Goal: Task Accomplishment & Management: Use online tool/utility

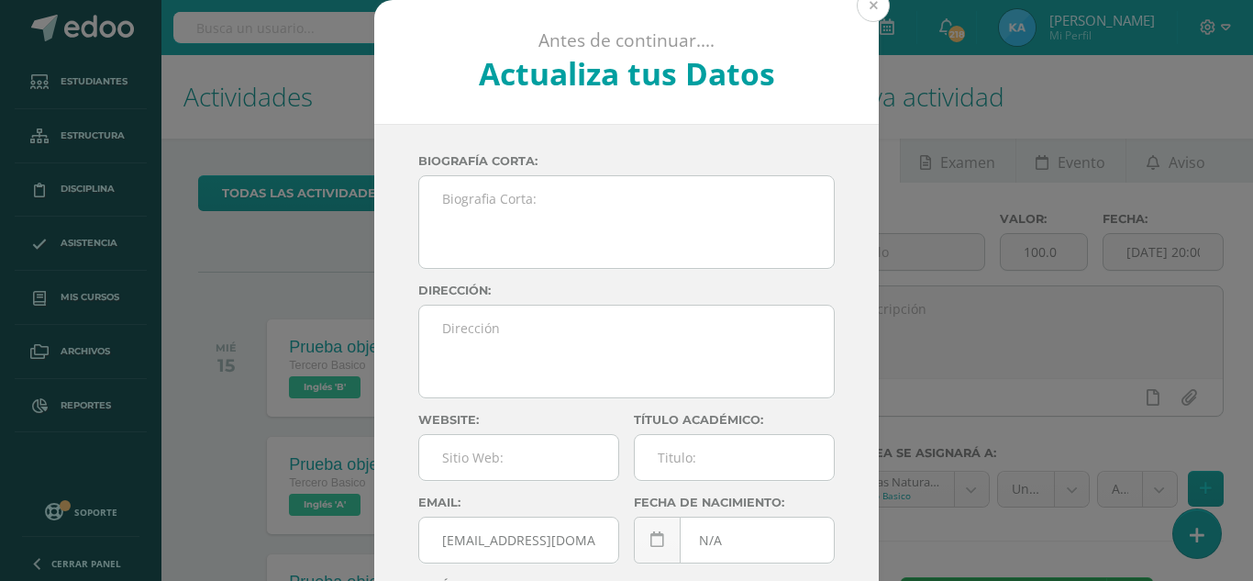
click at [857, 8] on button at bounding box center [873, 5] width 33 height 33
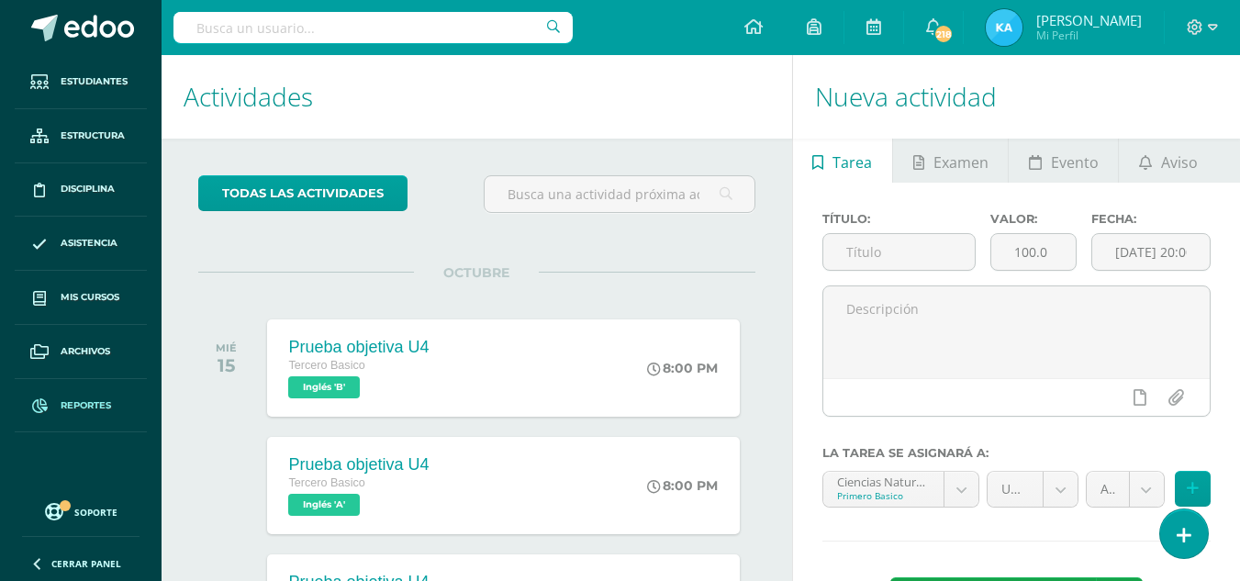
click at [61, 403] on span "Reportes" at bounding box center [86, 405] width 50 height 15
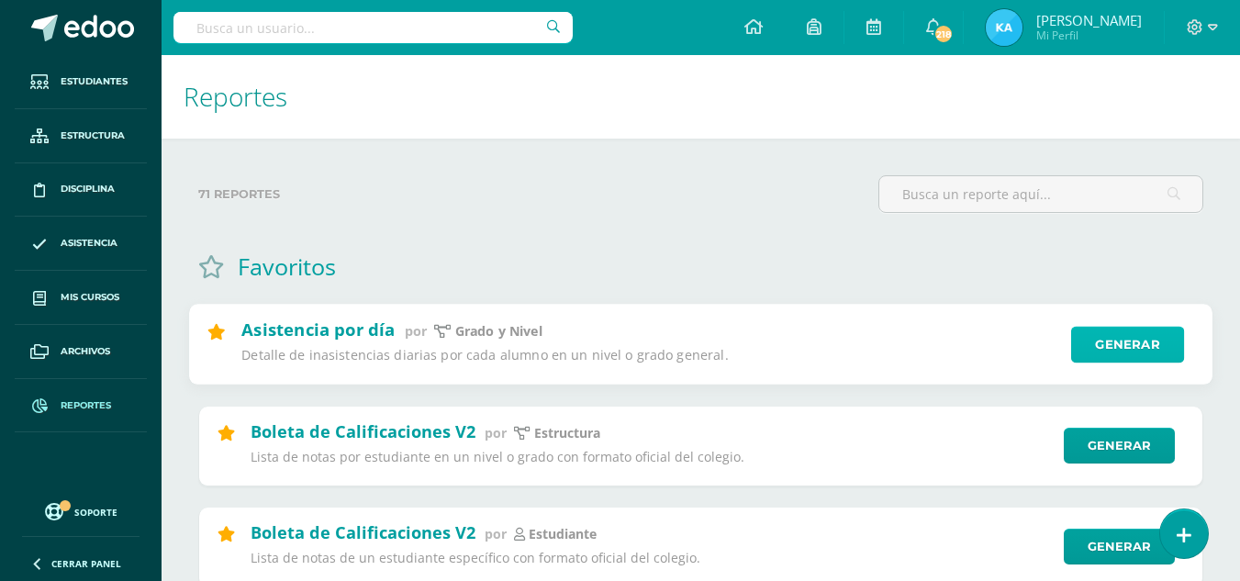
click at [1115, 352] on link "Generar" at bounding box center [1127, 345] width 113 height 37
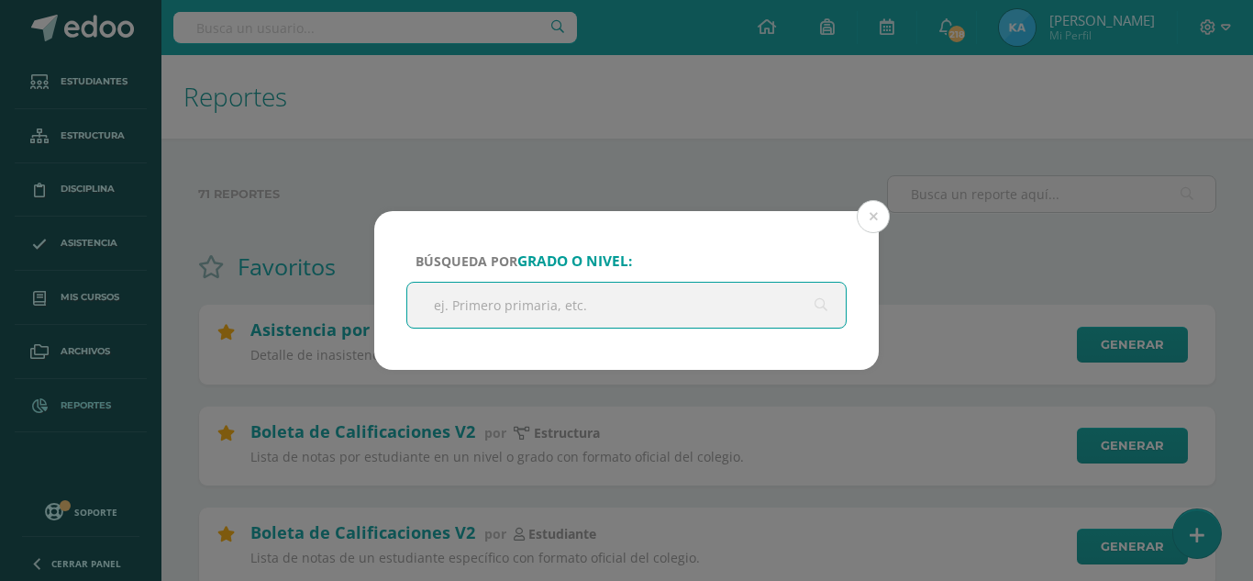
click at [660, 314] on input "text" at bounding box center [626, 305] width 439 height 45
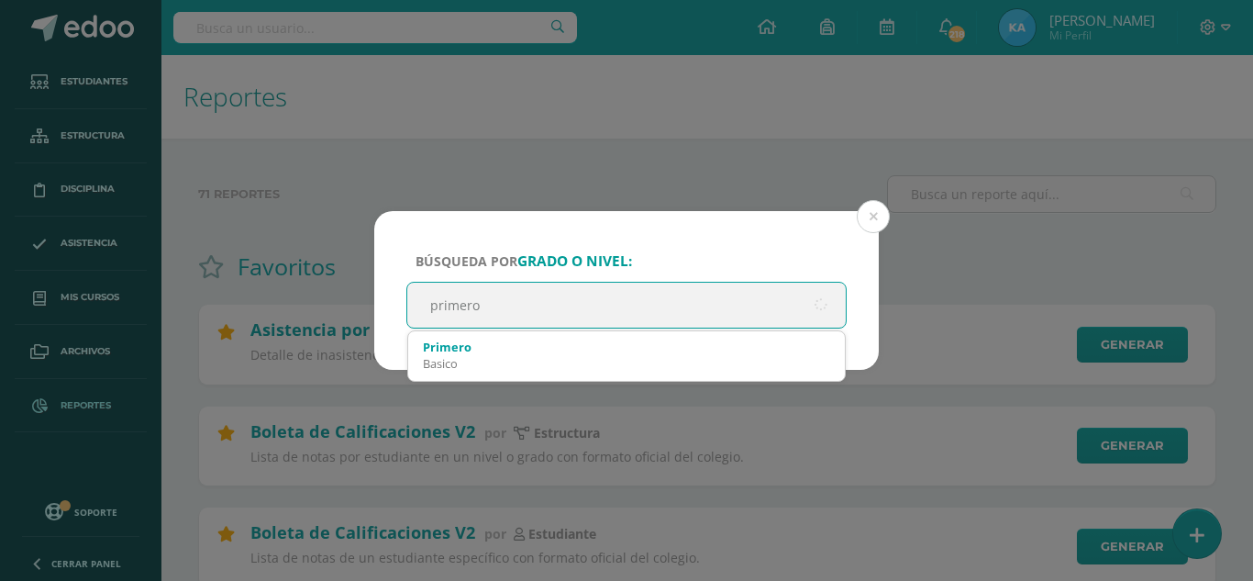
type input "primero"
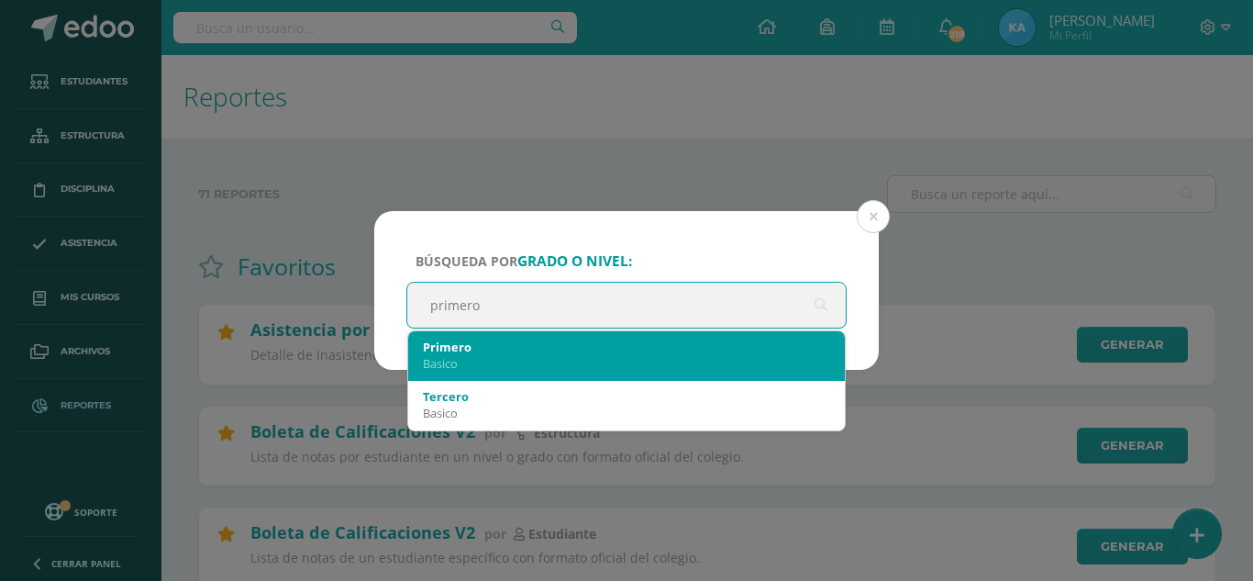
click at [587, 359] on div "Basico" at bounding box center [626, 363] width 407 height 17
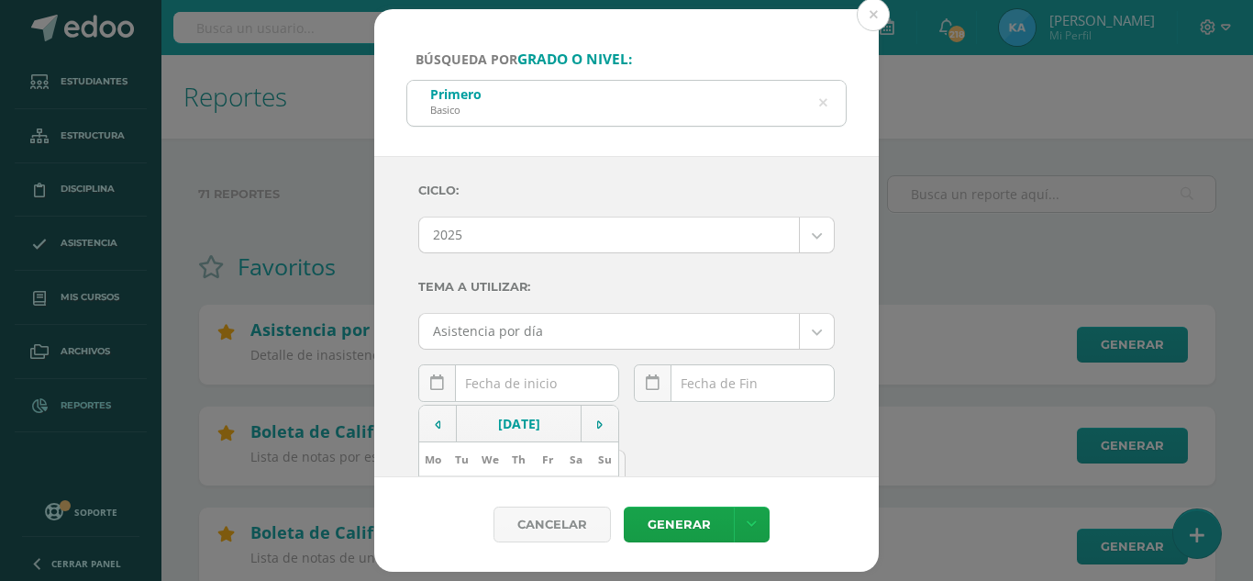
click at [576, 374] on input "text" at bounding box center [518, 383] width 199 height 36
click at [562, 391] on input "text" at bounding box center [518, 383] width 199 height 36
click at [439, 428] on icon at bounding box center [438, 424] width 6 height 13
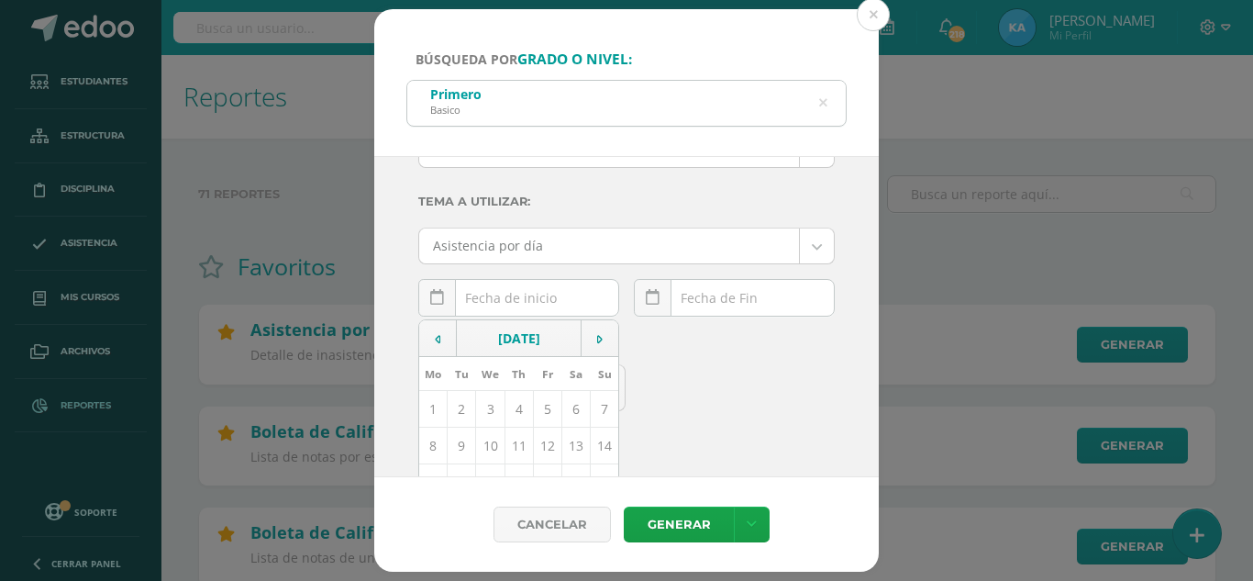
scroll to position [198, 0]
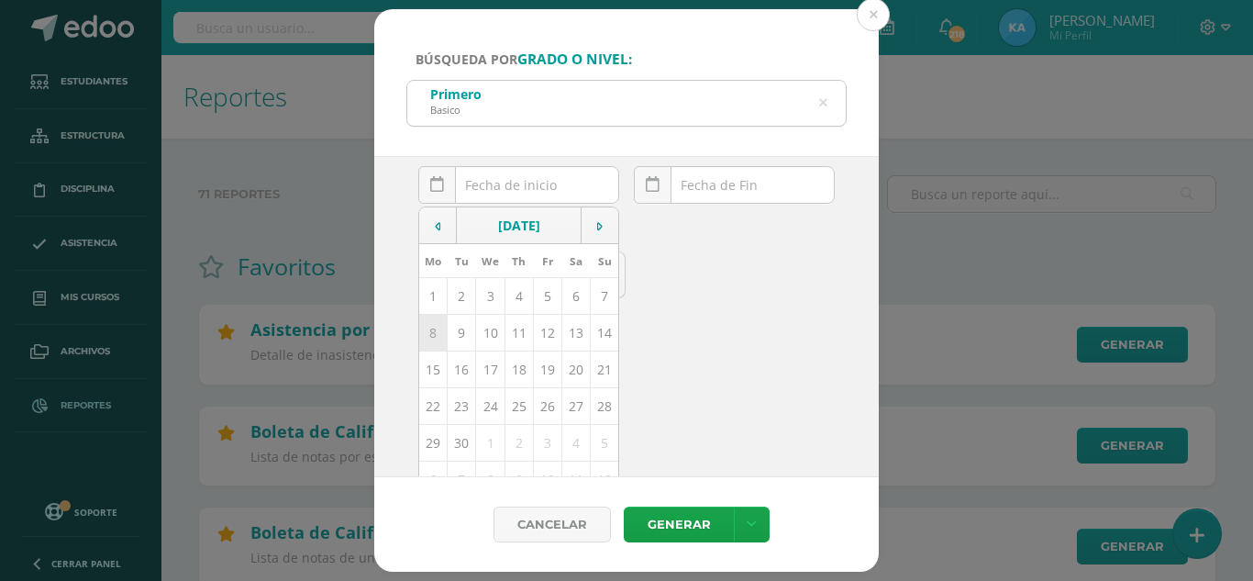
click at [431, 334] on td "8" at bounding box center [433, 332] width 28 height 37
type input "2025-09-08"
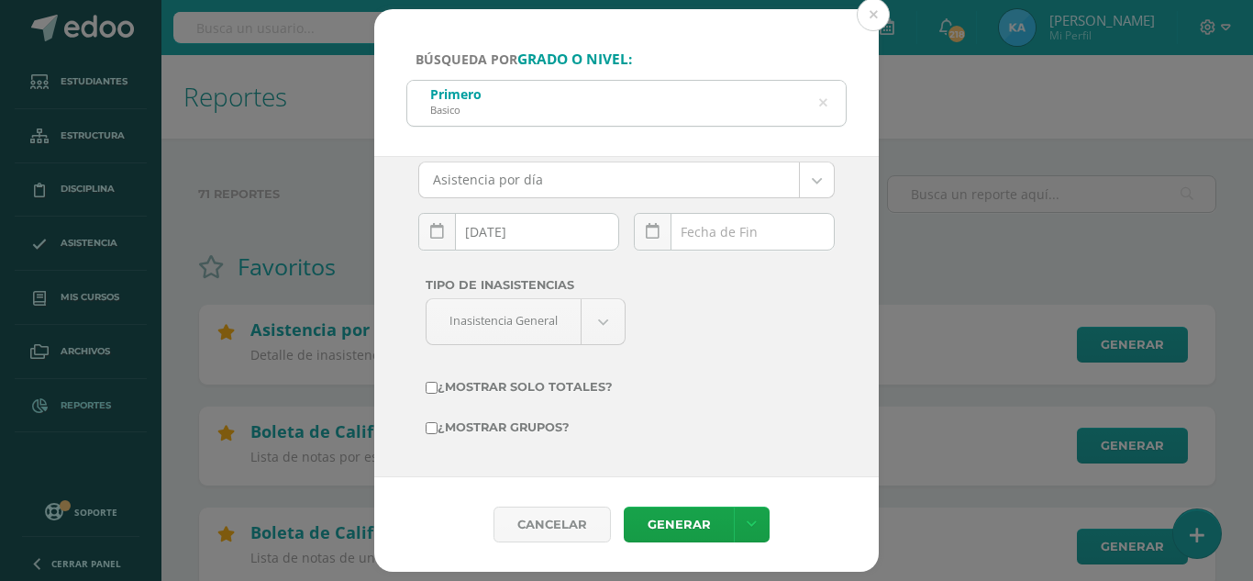
scroll to position [151, 0]
click at [750, 226] on div "October, 2025 Mo Tu We Th Fr Sa Su 29 30 1 2 3 4 5 6 7 8 9 10 11 12 13 14 15 16…" at bounding box center [734, 239] width 201 height 52
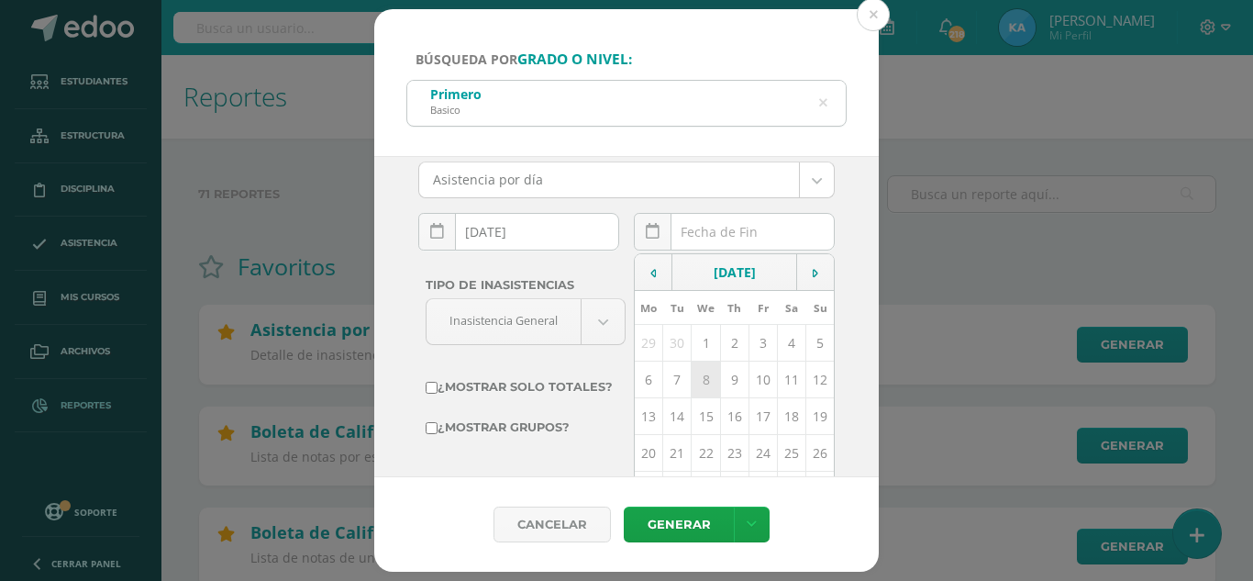
click at [697, 373] on td "8" at bounding box center [706, 379] width 28 height 37
type input "2025-10-08"
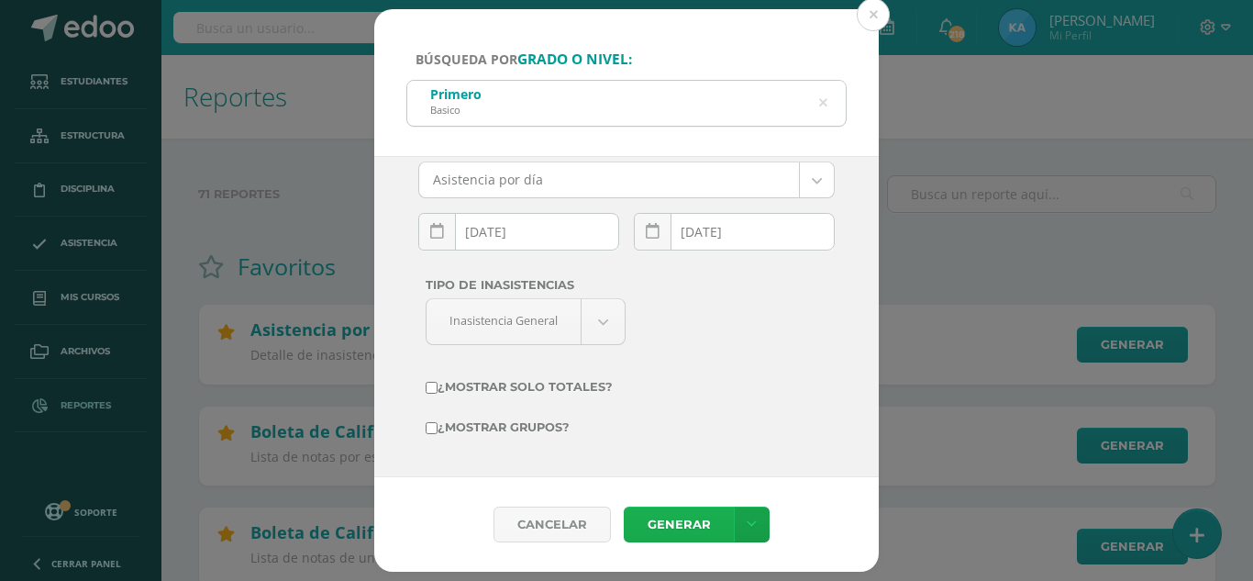
click at [687, 526] on link "Generar" at bounding box center [679, 524] width 110 height 36
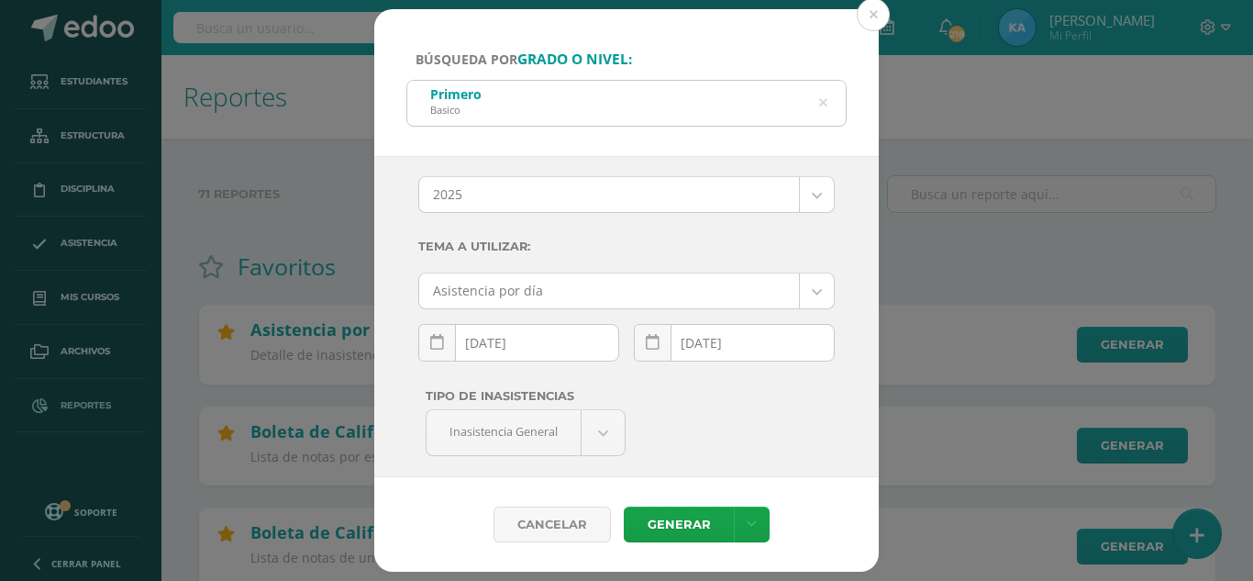
scroll to position [0, 0]
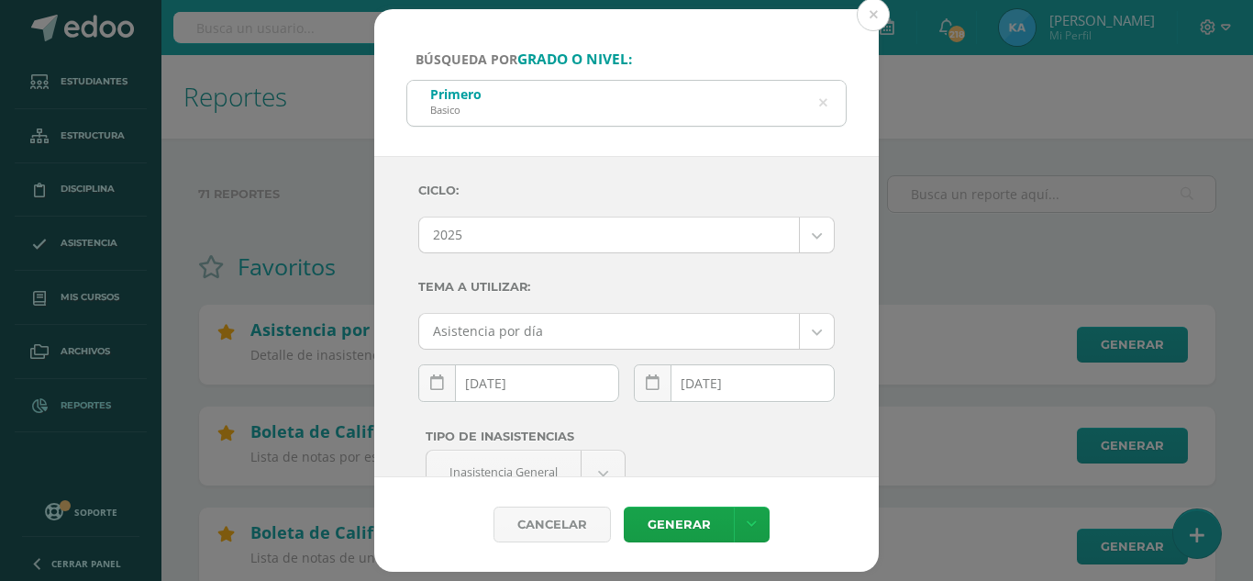
click at [830, 103] on div "Primero Basico" at bounding box center [626, 101] width 439 height 41
click at [821, 103] on icon at bounding box center [823, 103] width 47 height 8
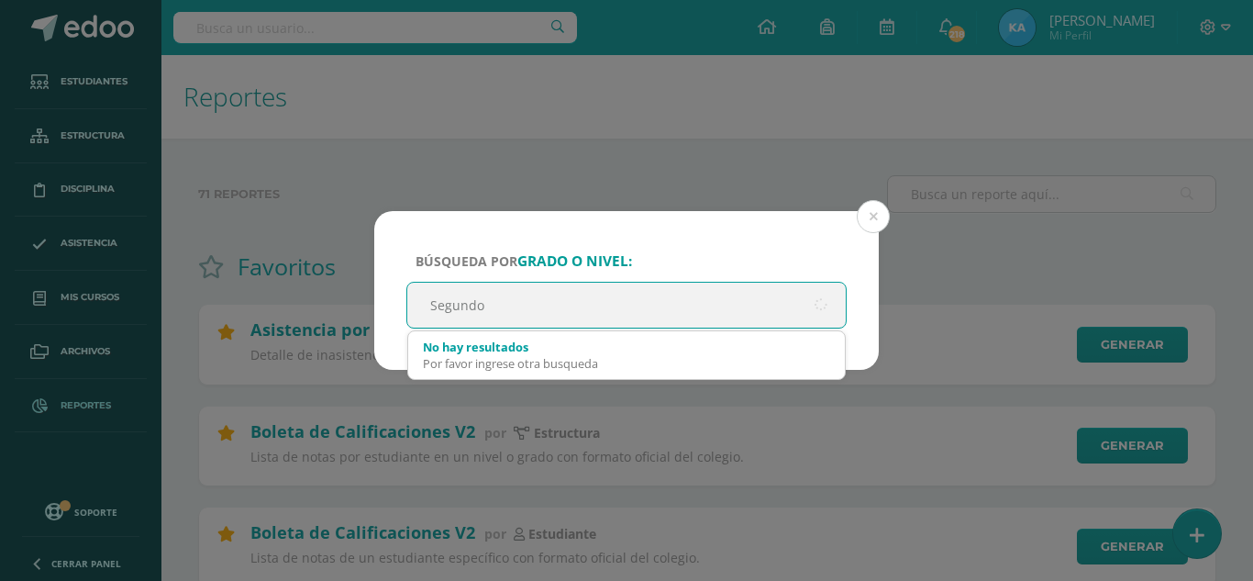
type input "Segundo"
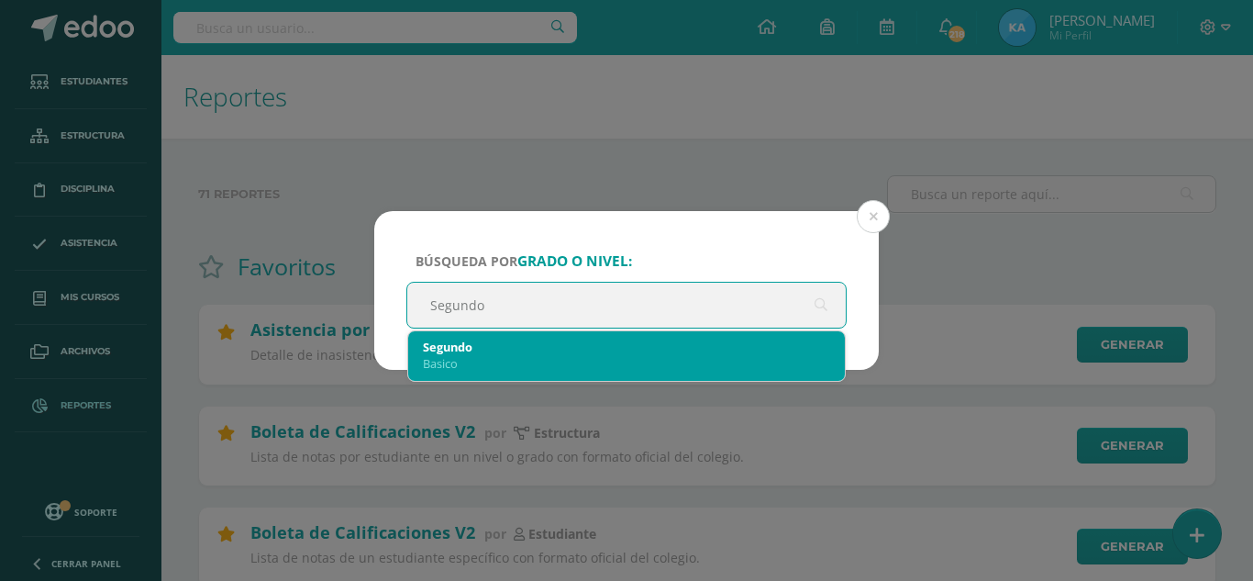
click at [549, 346] on div "Segundo" at bounding box center [626, 347] width 407 height 17
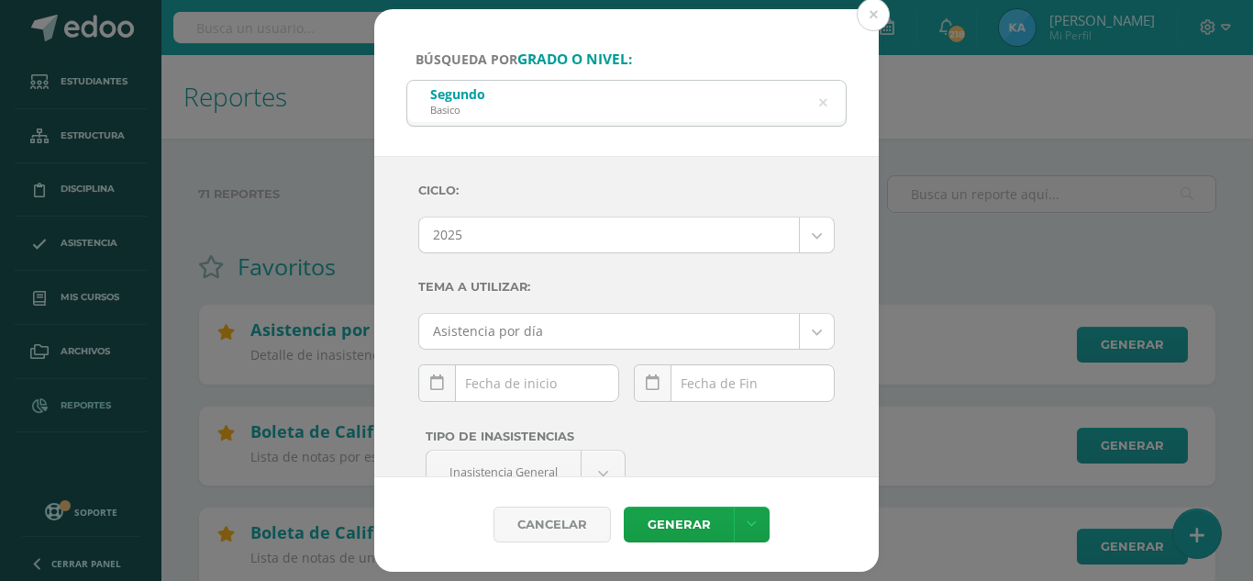
click at [548, 361] on div "Ciclo: 2025 2025 2024 2023 2022 2021 2020 2019 Tema a Utilizar: Asistencia por …" at bounding box center [626, 393] width 417 height 442
click at [543, 375] on input "text" at bounding box center [518, 383] width 199 height 36
click at [450, 383] on link at bounding box center [437, 383] width 38 height 38
click at [433, 426] on td at bounding box center [438, 424] width 38 height 37
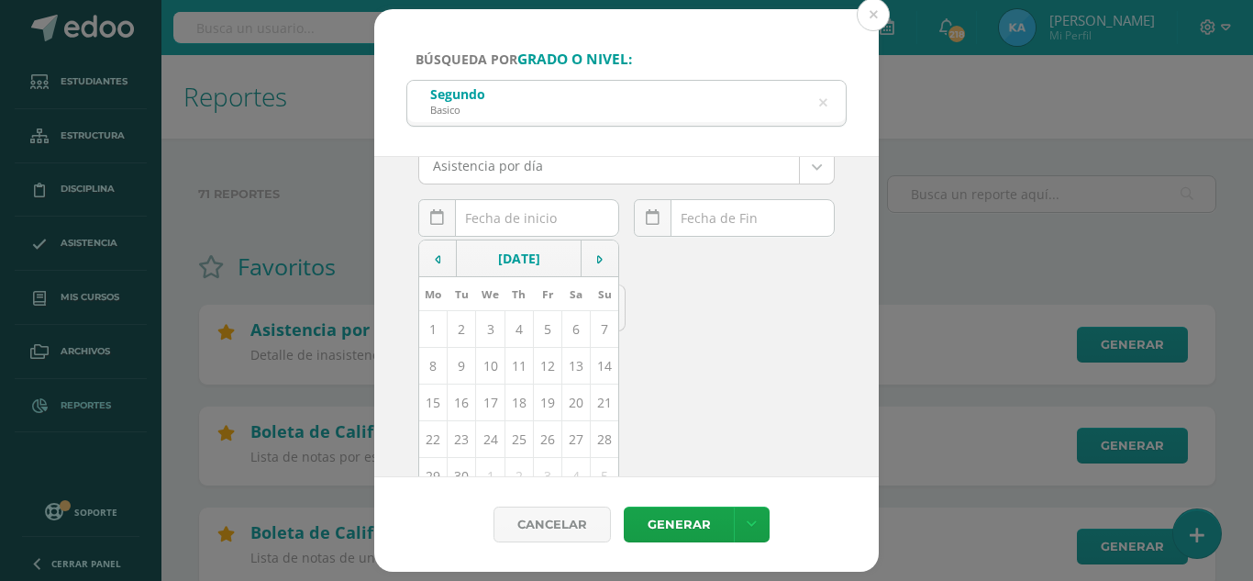
scroll to position [200, 0]
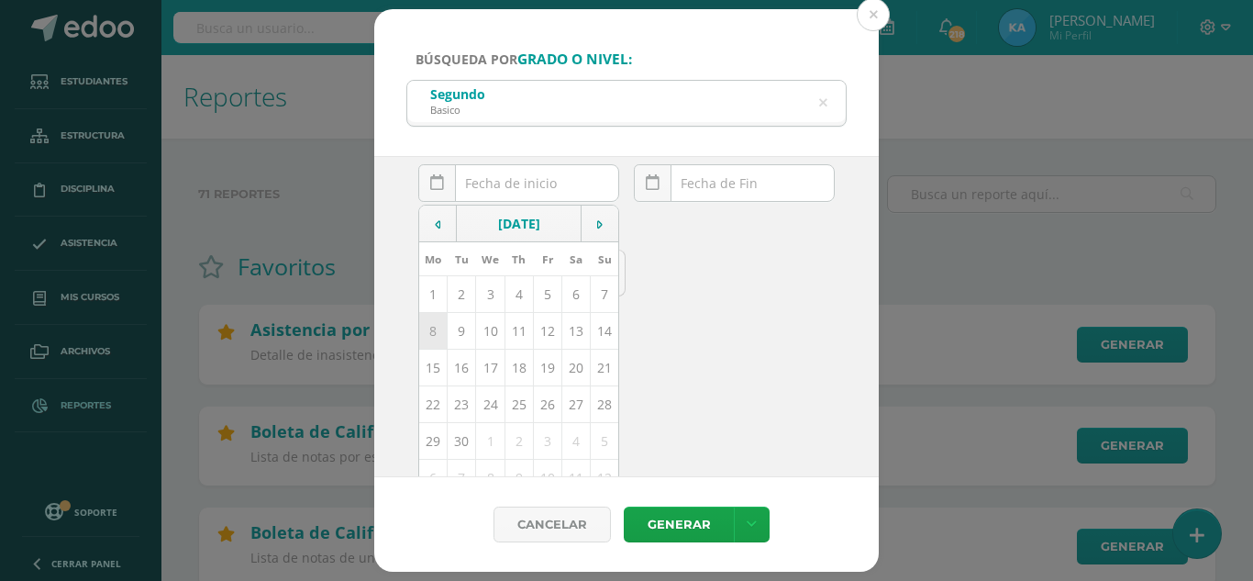
click at [432, 331] on td "8" at bounding box center [433, 330] width 28 height 37
type input "2025-09-08"
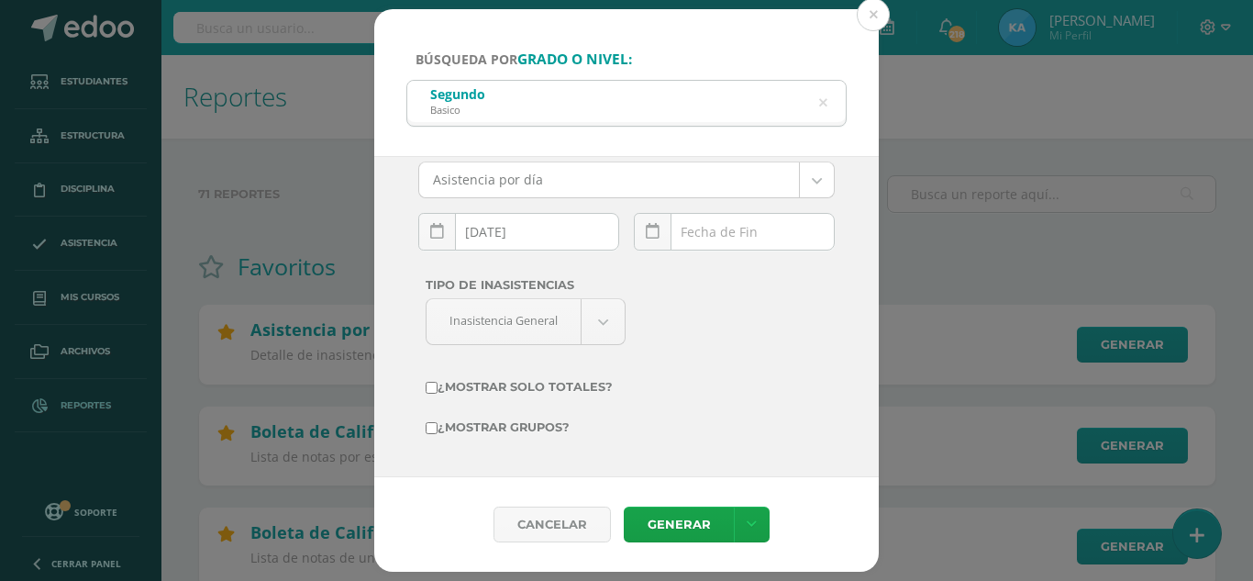
scroll to position [151, 0]
click at [717, 238] on input "text" at bounding box center [734, 232] width 199 height 36
click at [715, 236] on input "text" at bounding box center [734, 232] width 199 height 36
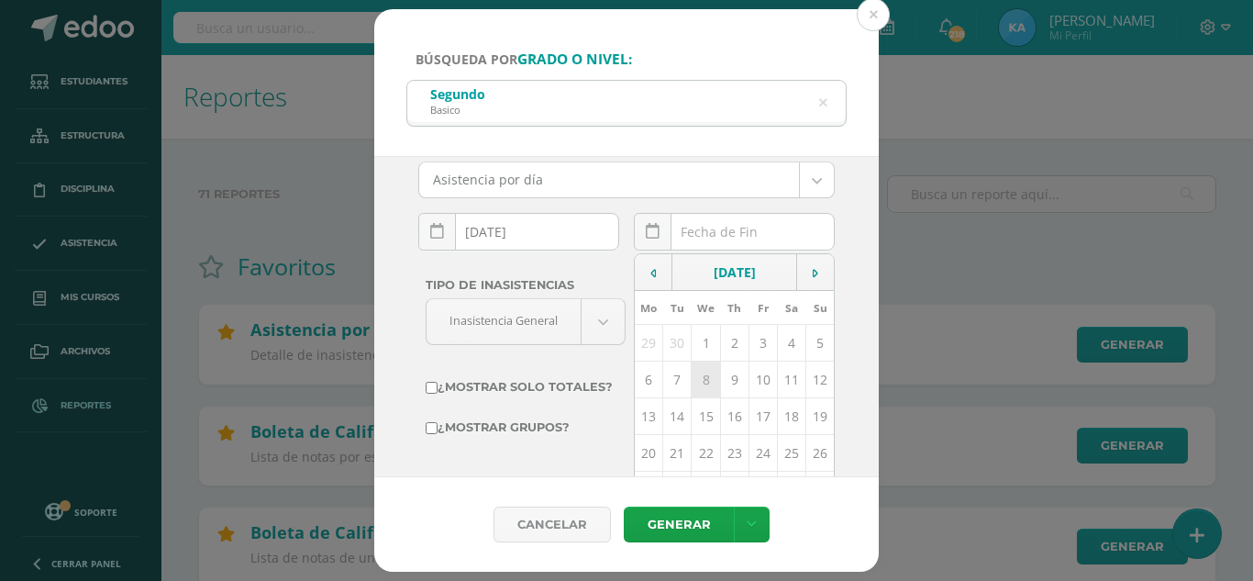
click at [701, 387] on td "8" at bounding box center [706, 379] width 28 height 37
type input "2025-10-08"
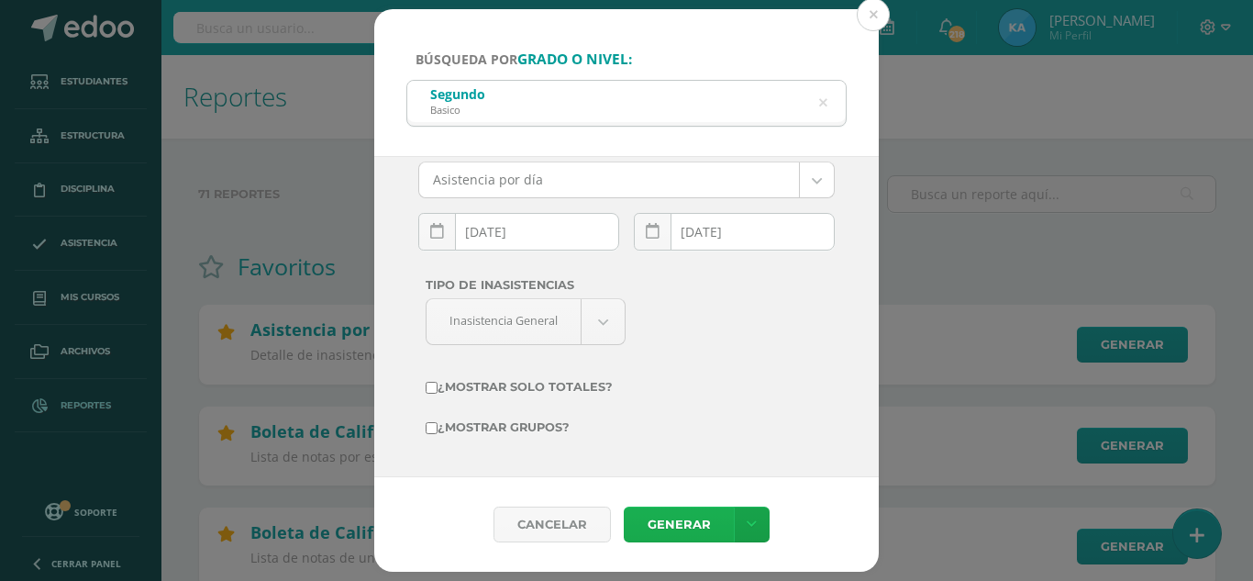
click at [677, 531] on link "Generar" at bounding box center [679, 524] width 110 height 36
click at [831, 103] on div "Segundo Basico" at bounding box center [626, 101] width 439 height 41
click at [820, 100] on icon at bounding box center [823, 102] width 39 height 39
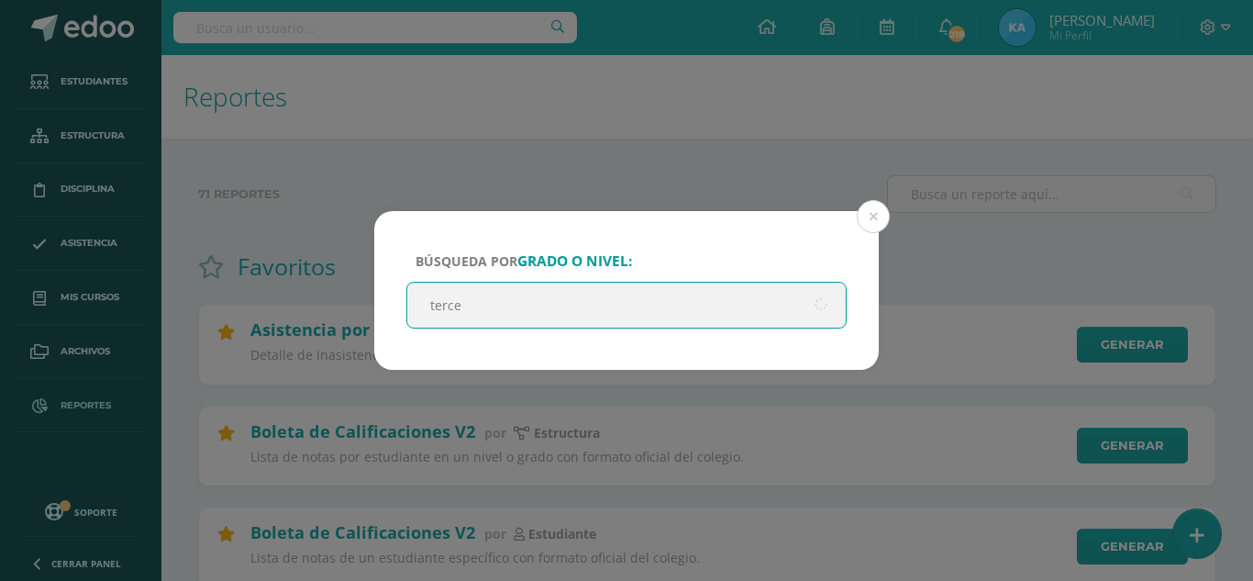
type input "tercer"
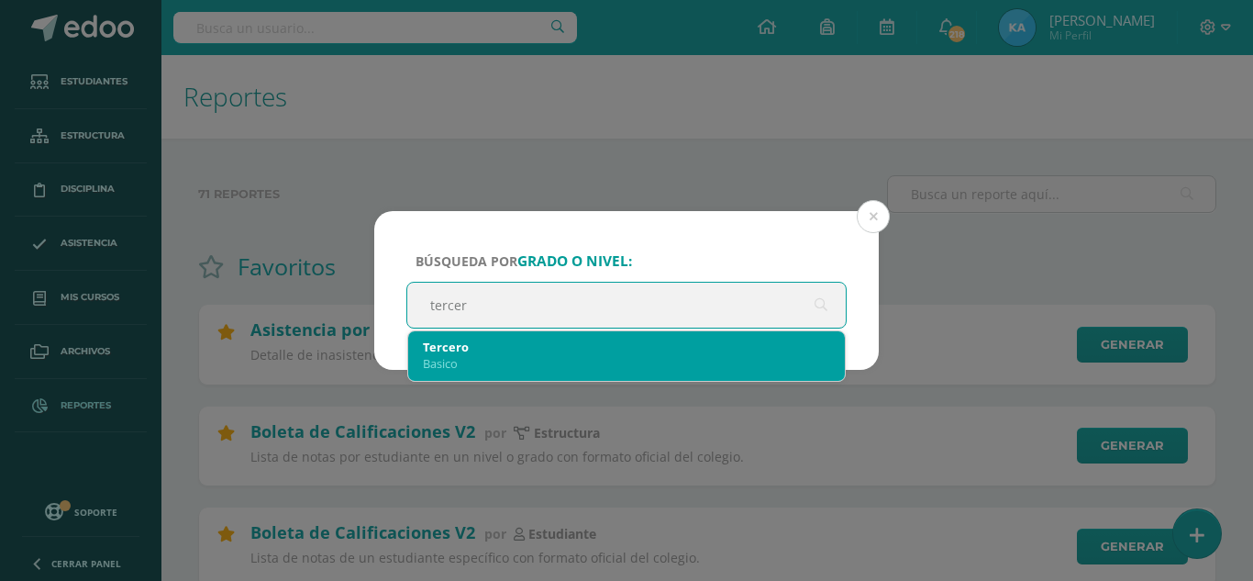
click at [433, 353] on div "Tercero" at bounding box center [626, 347] width 407 height 17
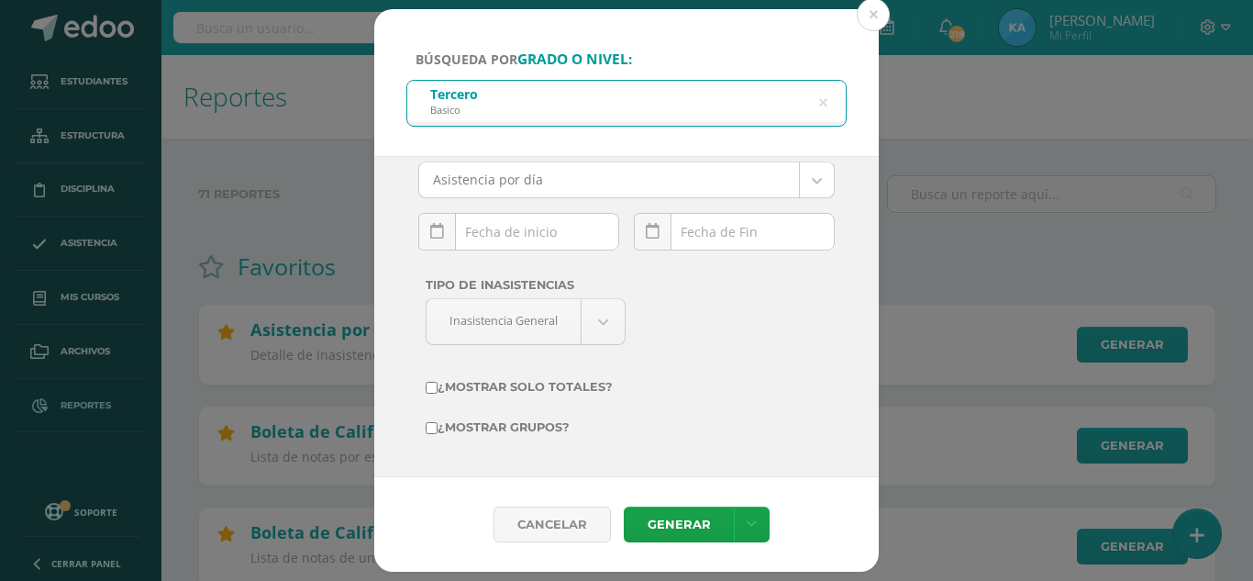
click at [563, 235] on input "text" at bounding box center [518, 232] width 199 height 36
click at [483, 229] on input "text" at bounding box center [518, 232] width 199 height 36
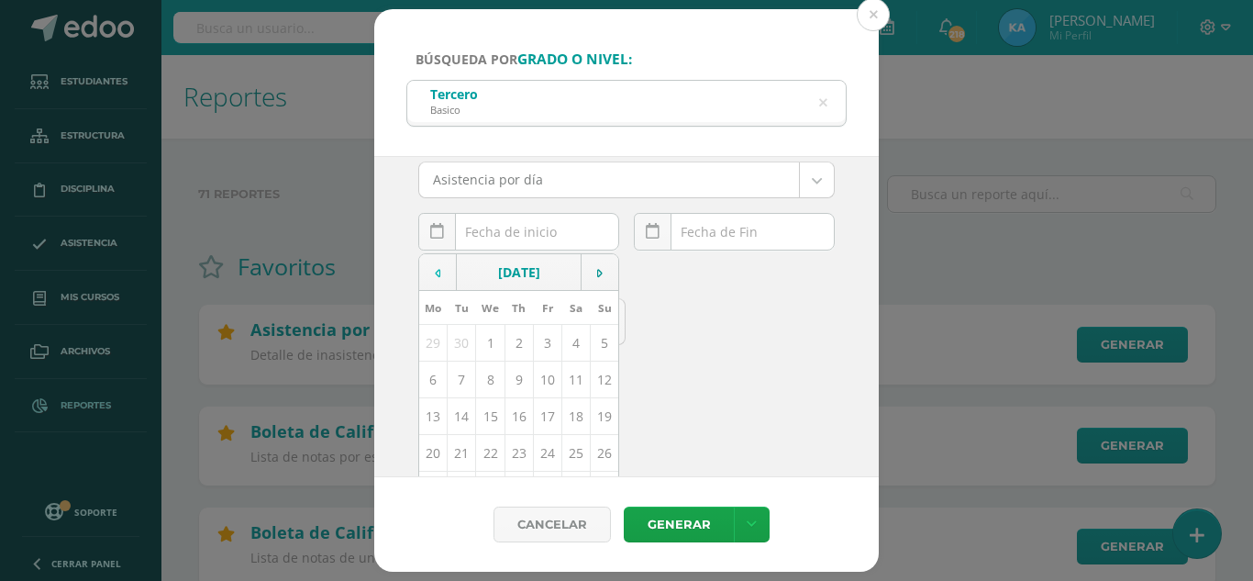
click at [431, 274] on td at bounding box center [438, 272] width 38 height 37
click at [439, 381] on td "8" at bounding box center [433, 379] width 28 height 37
type input "2025-09-08"
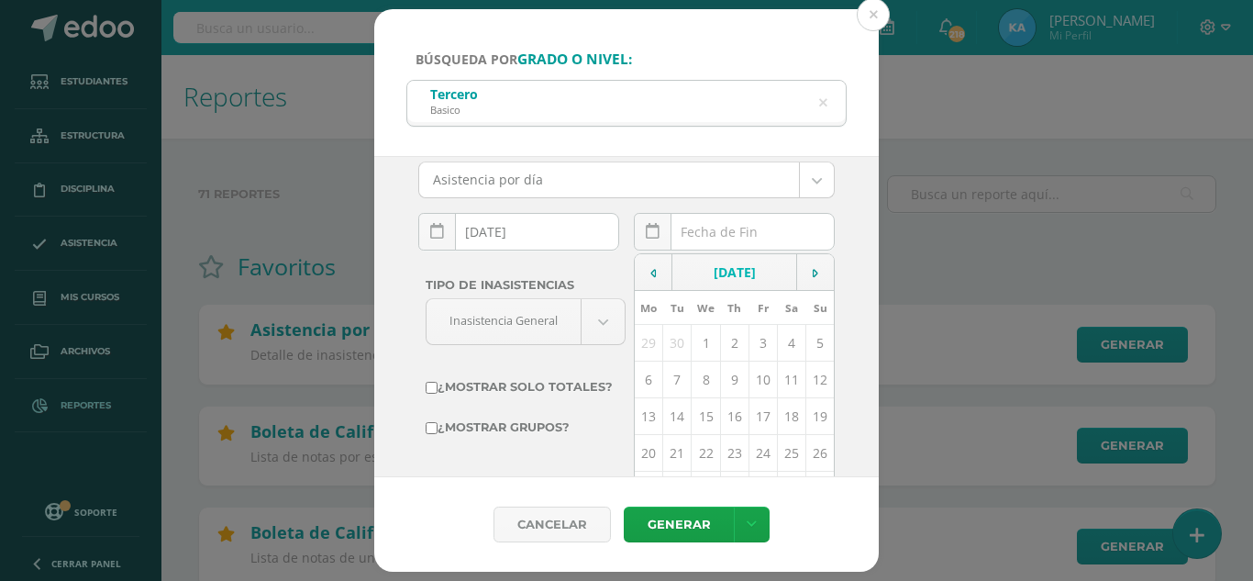
click at [734, 248] on div "October, 2025 Mo Tu We Th Fr Sa Su 29 30 1 2 3 4 5 6 7 8 9 10 11 12 13 14 15 16…" at bounding box center [734, 239] width 201 height 52
click at [704, 378] on td "8" at bounding box center [706, 379] width 28 height 37
type input "2025-10-08"
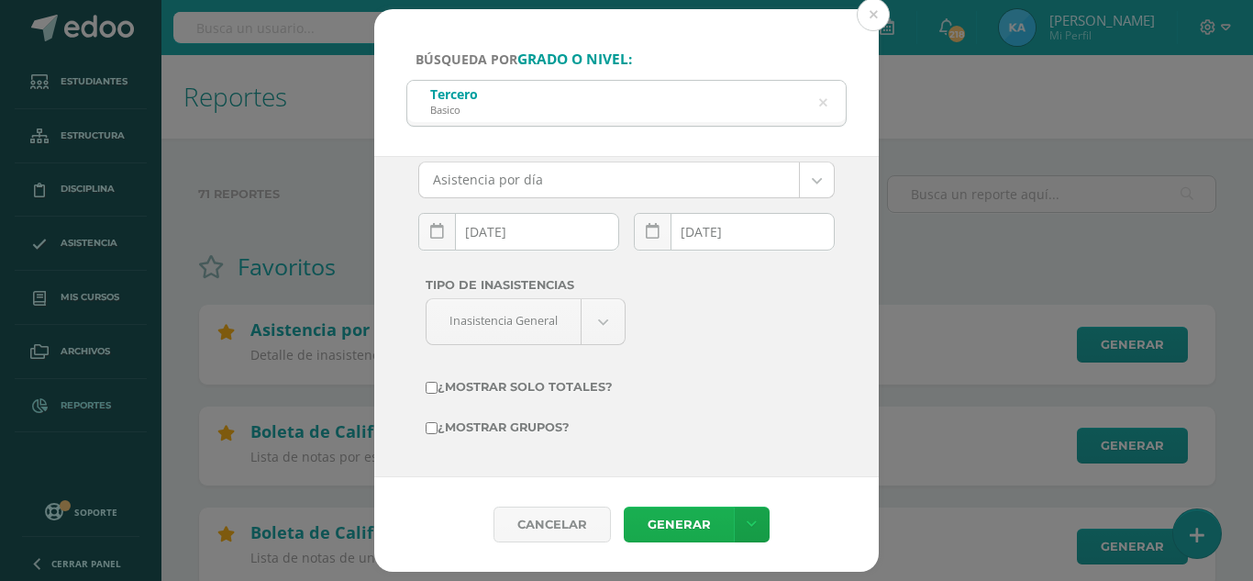
click at [664, 518] on link "Generar" at bounding box center [679, 524] width 110 height 36
